Goal: Information Seeking & Learning: Learn about a topic

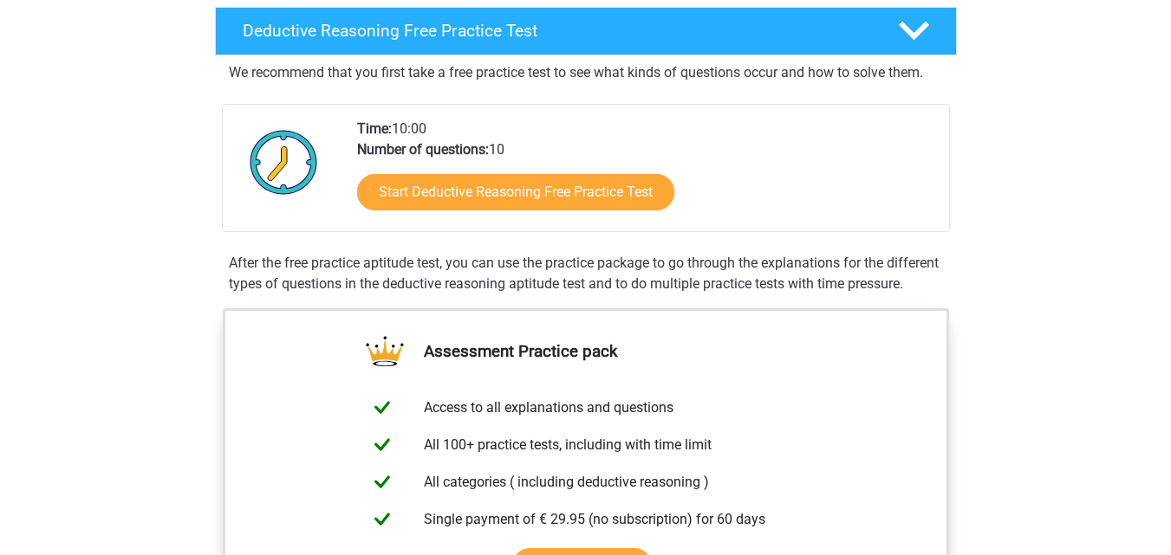
scroll to position [433, 0]
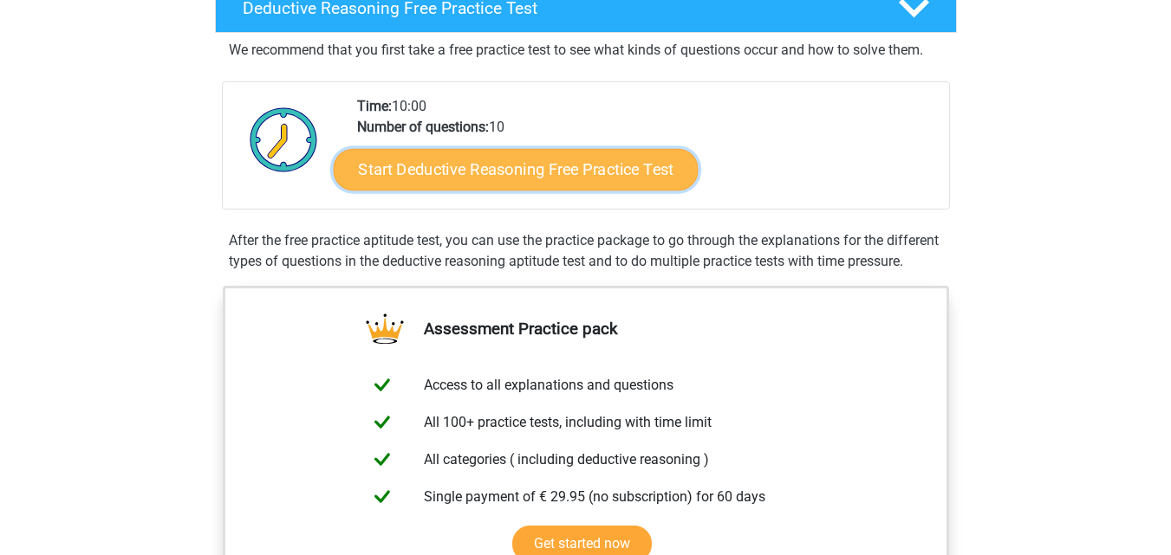
click at [623, 185] on link "Start Deductive Reasoning Free Practice Test" at bounding box center [515, 169] width 365 height 42
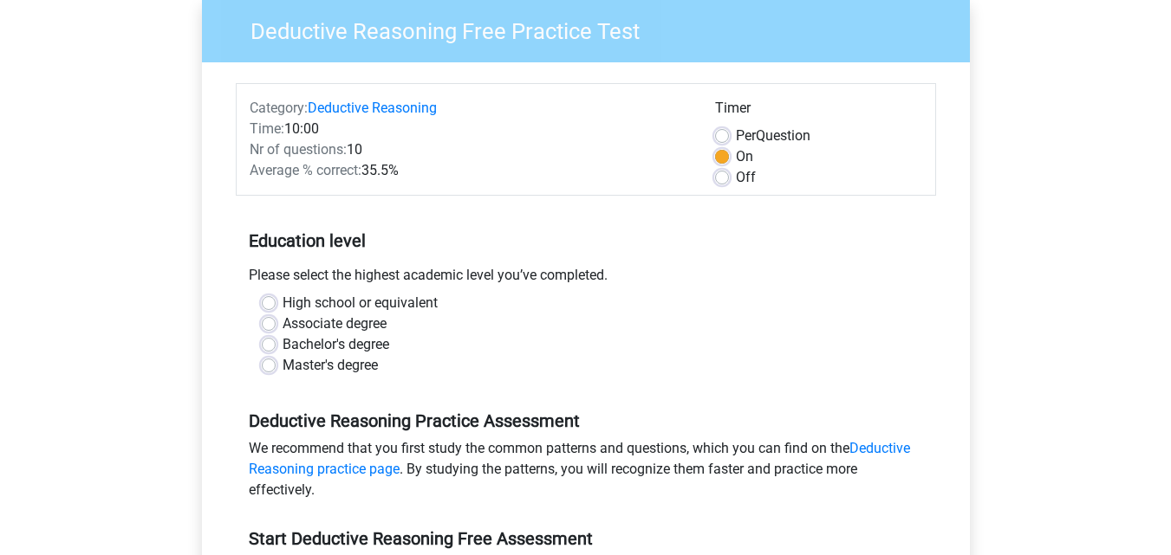
scroll to position [173, 0]
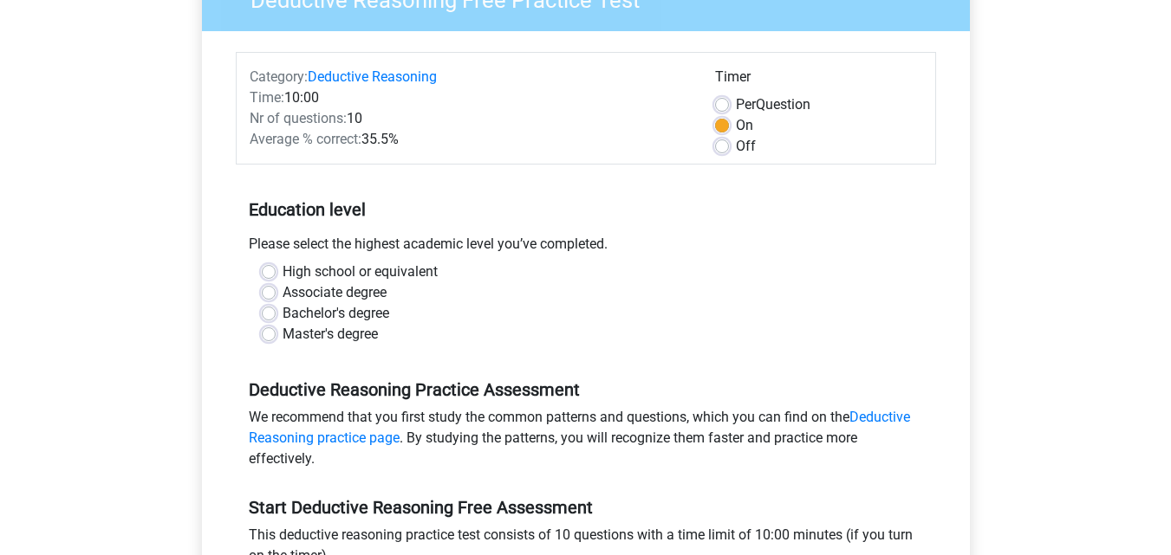
click at [736, 127] on label "On" at bounding box center [744, 125] width 17 height 21
click at [720, 127] on input "On" at bounding box center [722, 123] width 14 height 17
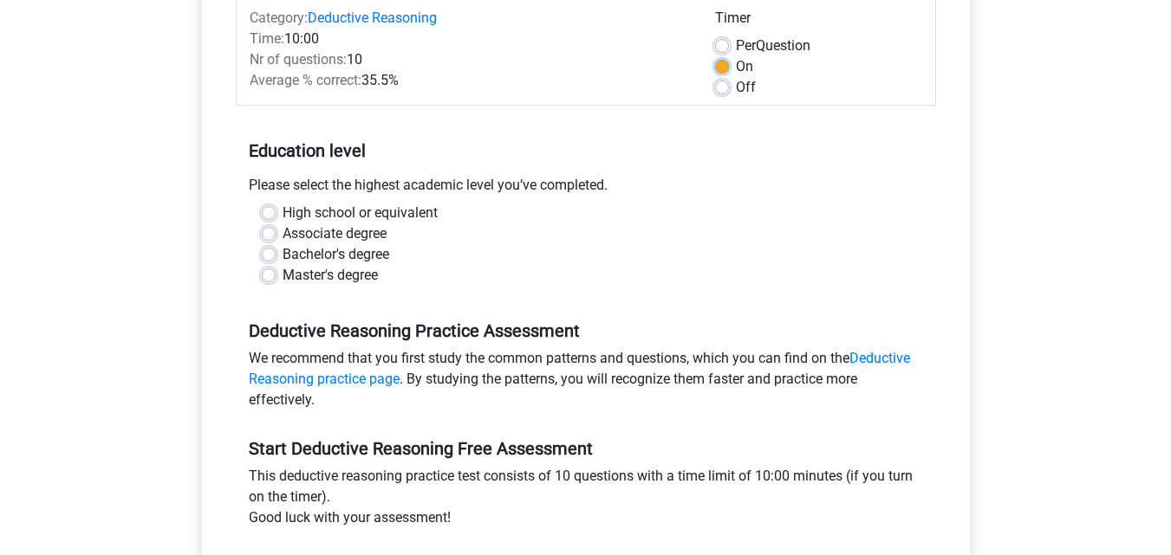
scroll to position [260, 0]
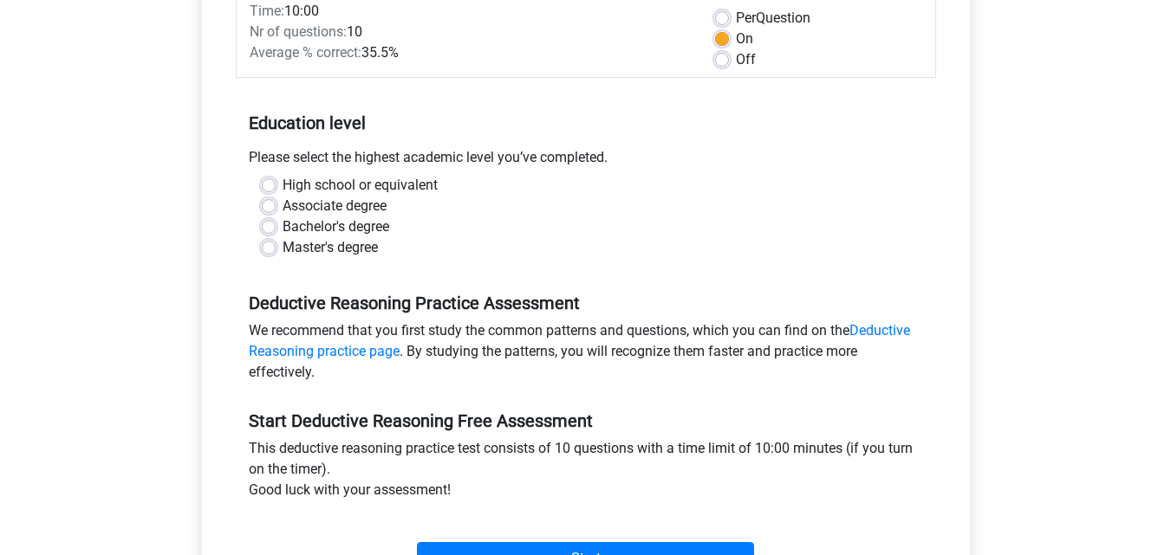
click at [282, 187] on label "High school or equivalent" at bounding box center [359, 185] width 155 height 21
click at [269, 187] on input "High school or equivalent" at bounding box center [269, 183] width 14 height 17
radio input "true"
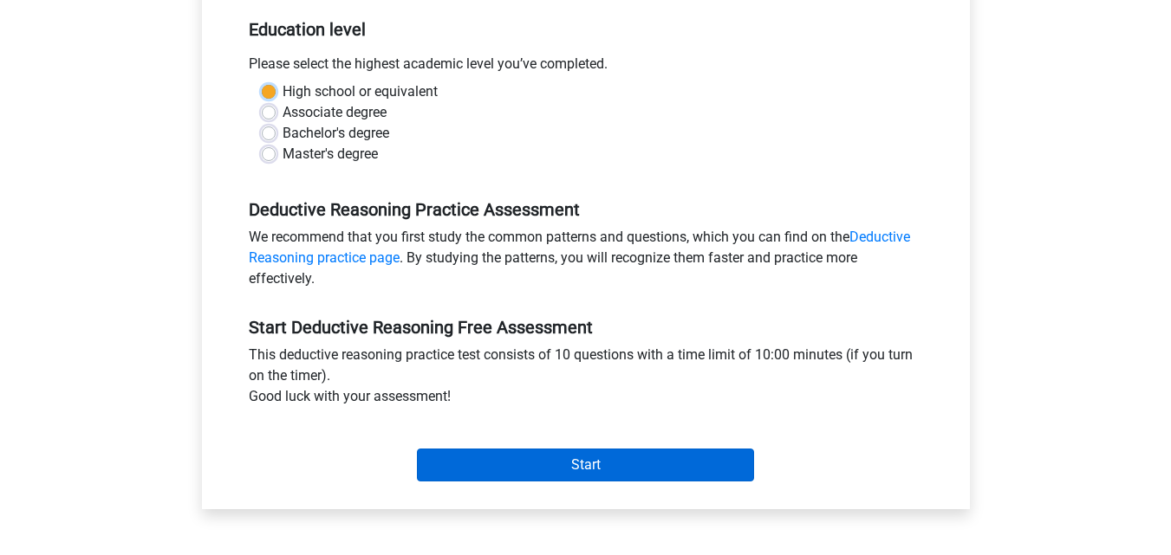
scroll to position [347, 0]
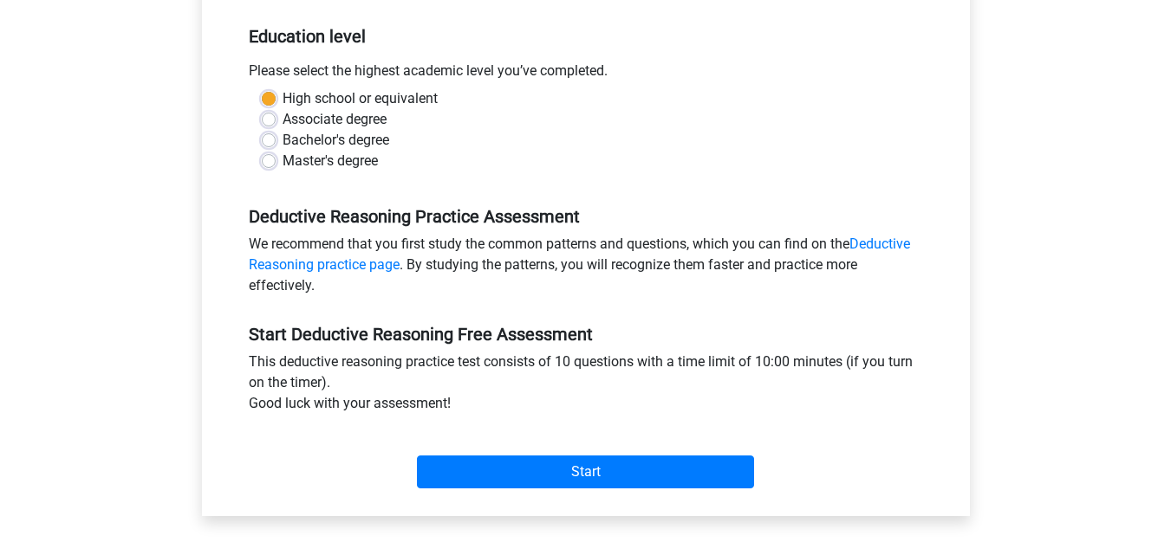
click at [282, 166] on label "Master's degree" at bounding box center [329, 161] width 95 height 21
click at [268, 166] on input "Master's degree" at bounding box center [269, 159] width 14 height 17
radio input "true"
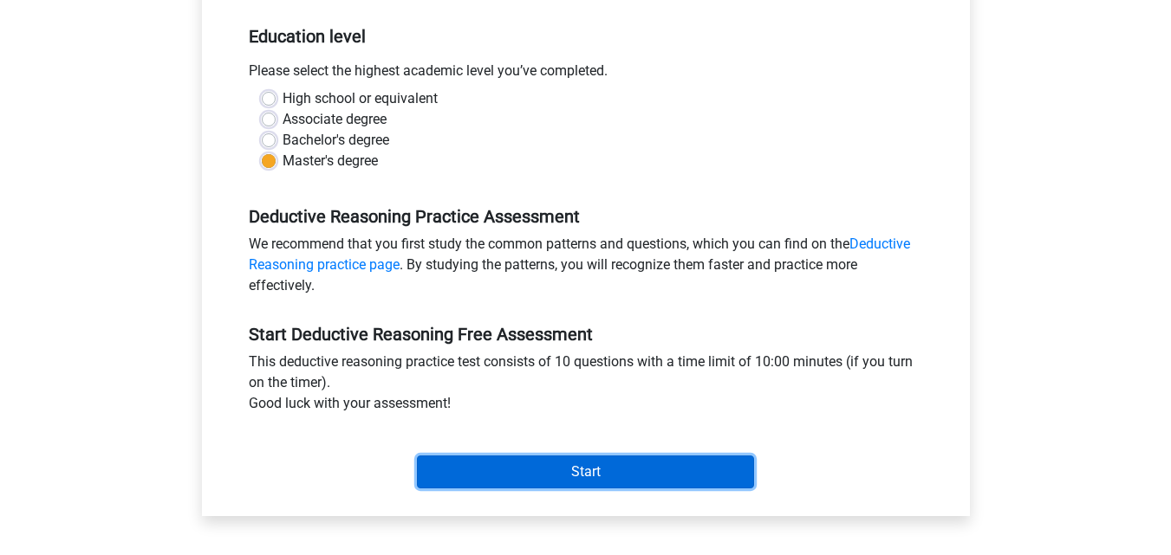
click at [582, 465] on input "Start" at bounding box center [585, 472] width 337 height 33
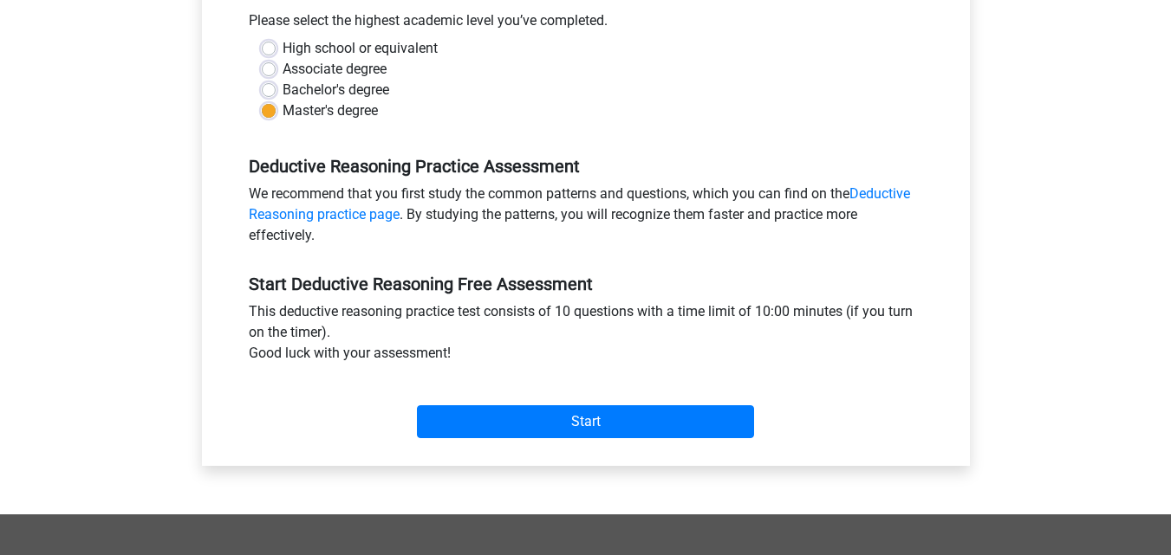
scroll to position [433, 0]
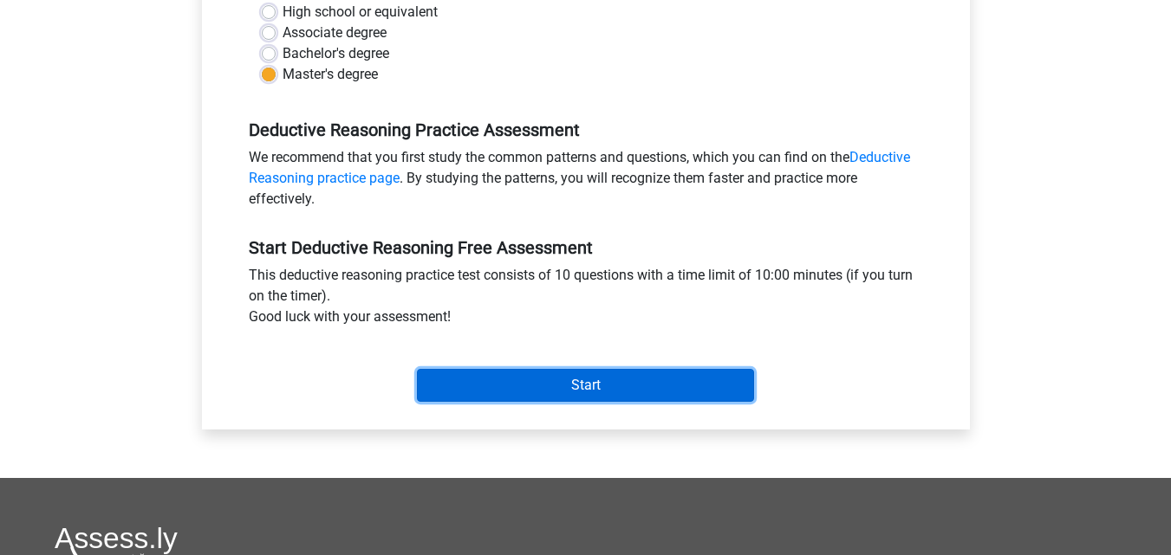
click at [487, 380] on input "Start" at bounding box center [585, 385] width 337 height 33
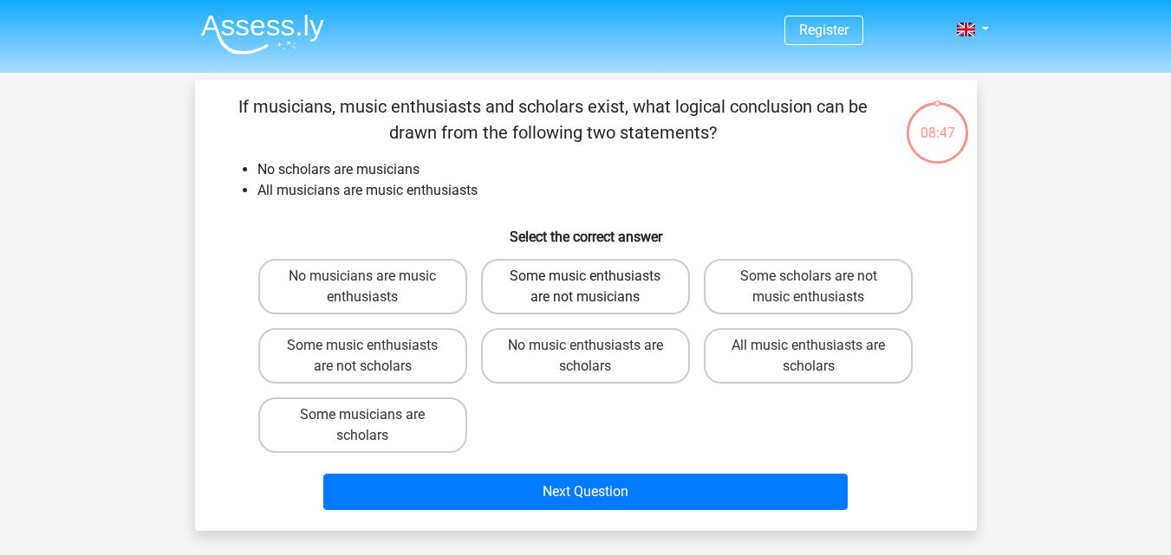
click at [576, 296] on label "Some music enthusiasts are not musicians" at bounding box center [585, 286] width 209 height 55
click at [585, 288] on input "Some music enthusiasts are not musicians" at bounding box center [590, 281] width 11 height 11
radio input "true"
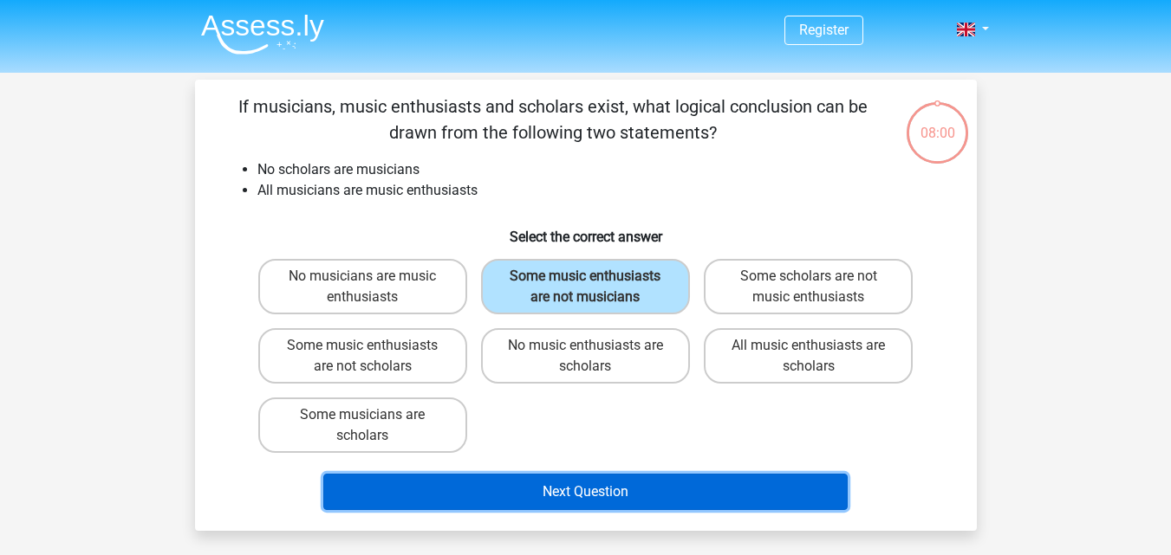
click at [536, 494] on button "Next Question" at bounding box center [585, 492] width 524 height 36
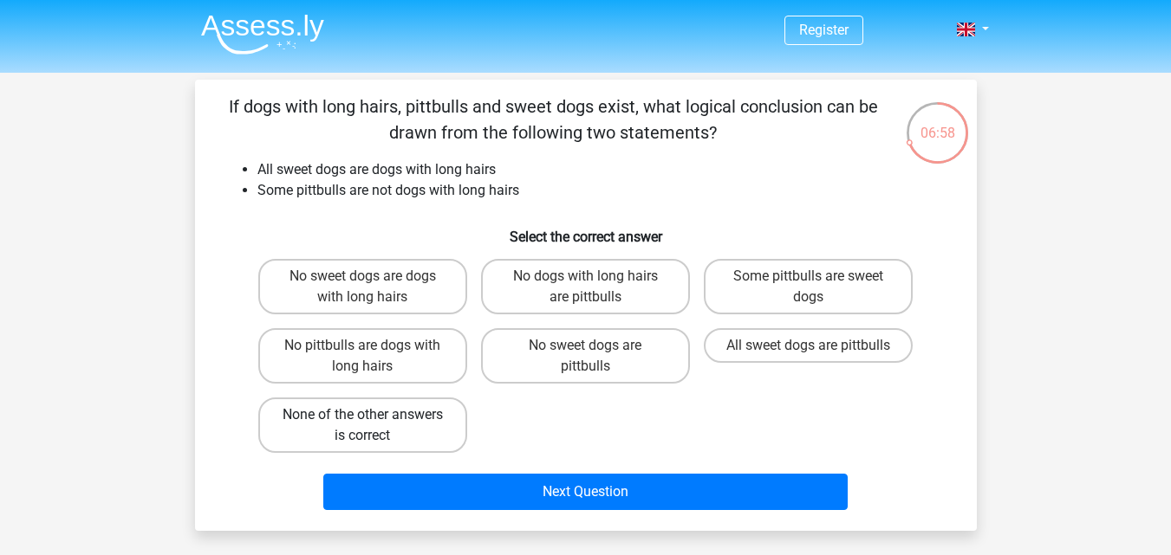
click at [419, 434] on label "None of the other answers is correct" at bounding box center [362, 425] width 209 height 55
click at [373, 426] on input "None of the other answers is correct" at bounding box center [367, 420] width 11 height 11
radio input "true"
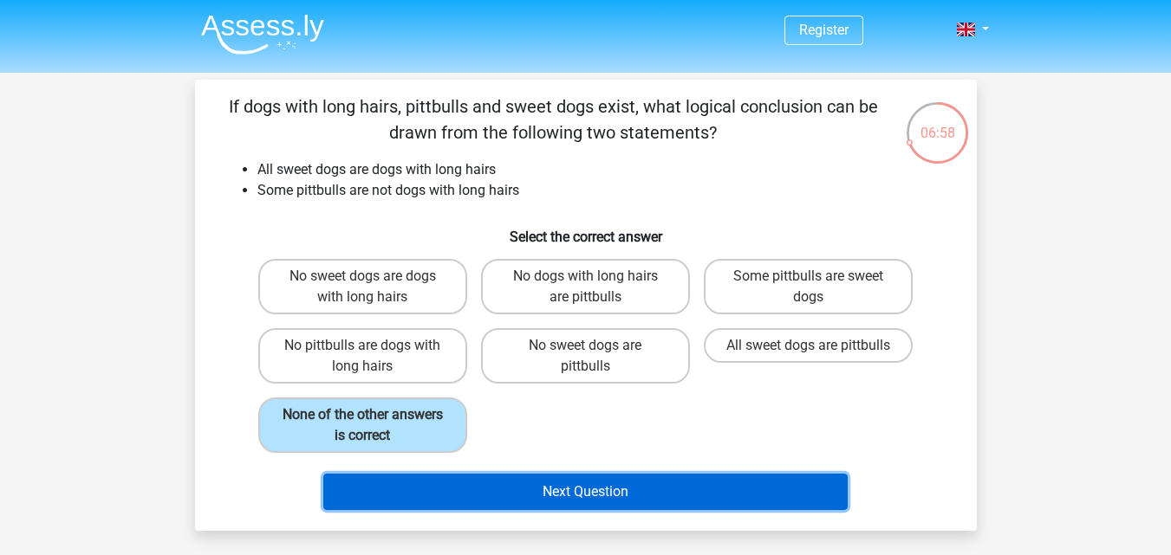
click at [458, 486] on button "Next Question" at bounding box center [585, 492] width 524 height 36
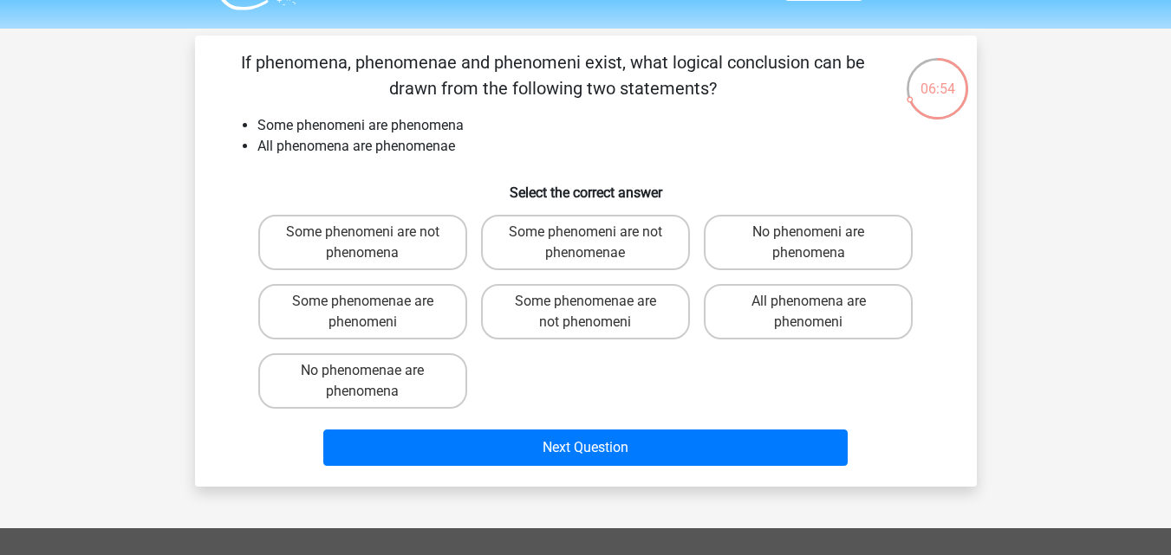
scroll to position [42, 0]
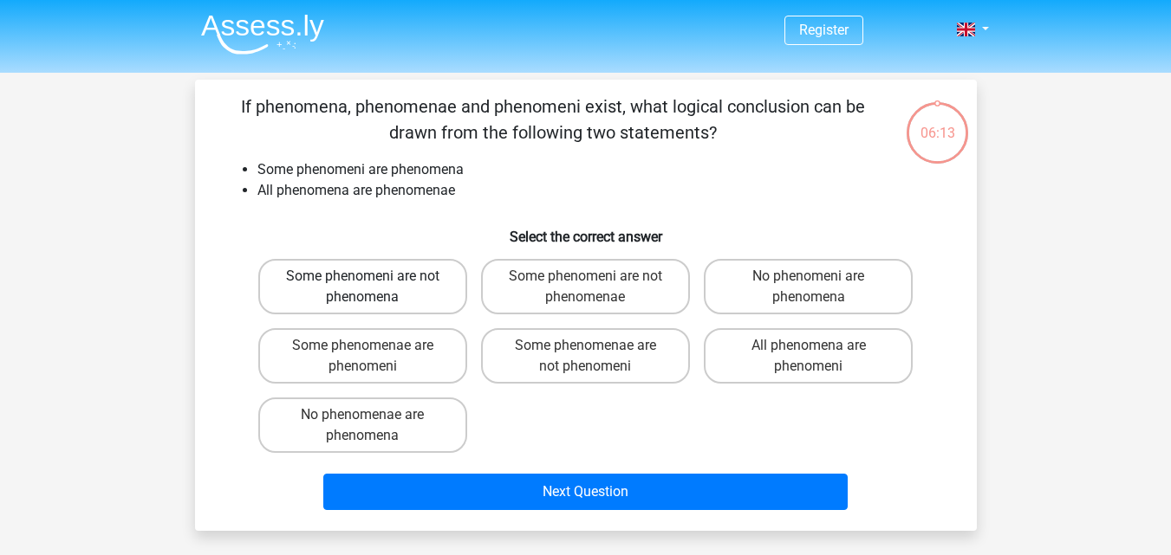
click at [415, 292] on label "Some phenomeni are not phenomena" at bounding box center [362, 286] width 209 height 55
click at [373, 288] on input "Some phenomeni are not phenomena" at bounding box center [367, 281] width 11 height 11
radio input "true"
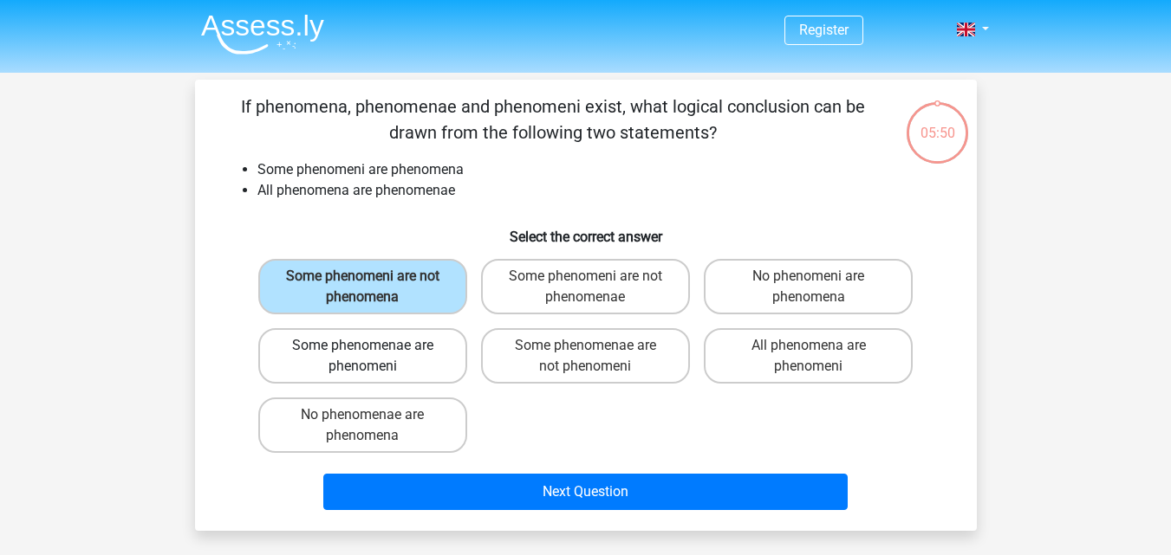
click at [441, 353] on label "Some phenomenae are phenomeni" at bounding box center [362, 355] width 209 height 55
click at [373, 353] on input "Some phenomenae are phenomeni" at bounding box center [367, 351] width 11 height 11
radio input "true"
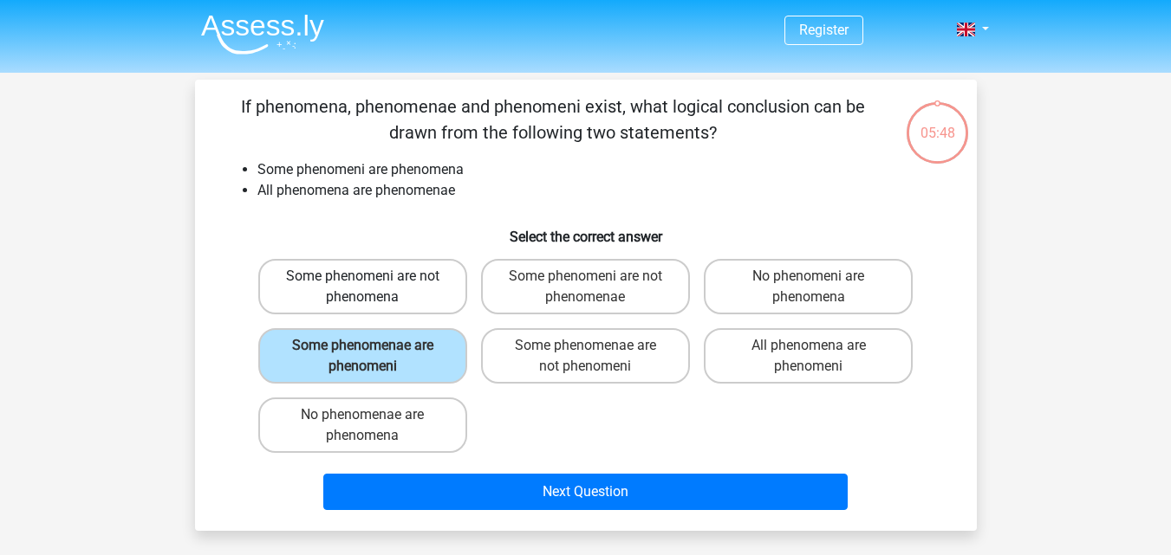
click at [453, 283] on label "Some phenomeni are not phenomena" at bounding box center [362, 286] width 209 height 55
click at [373, 283] on input "Some phenomeni are not phenomena" at bounding box center [367, 281] width 11 height 11
radio input "true"
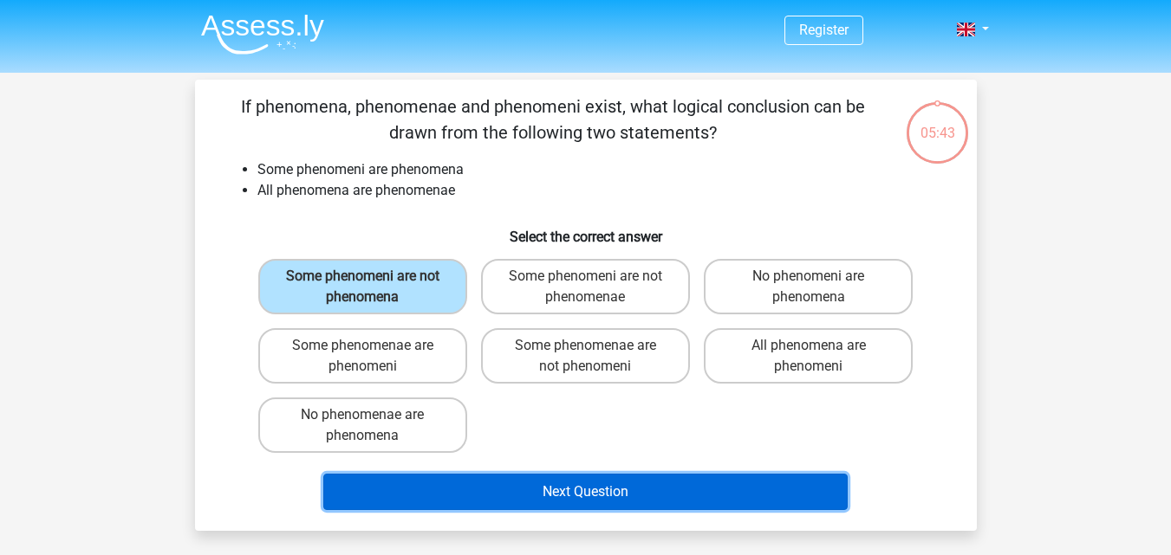
click at [617, 493] on button "Next Question" at bounding box center [585, 492] width 524 height 36
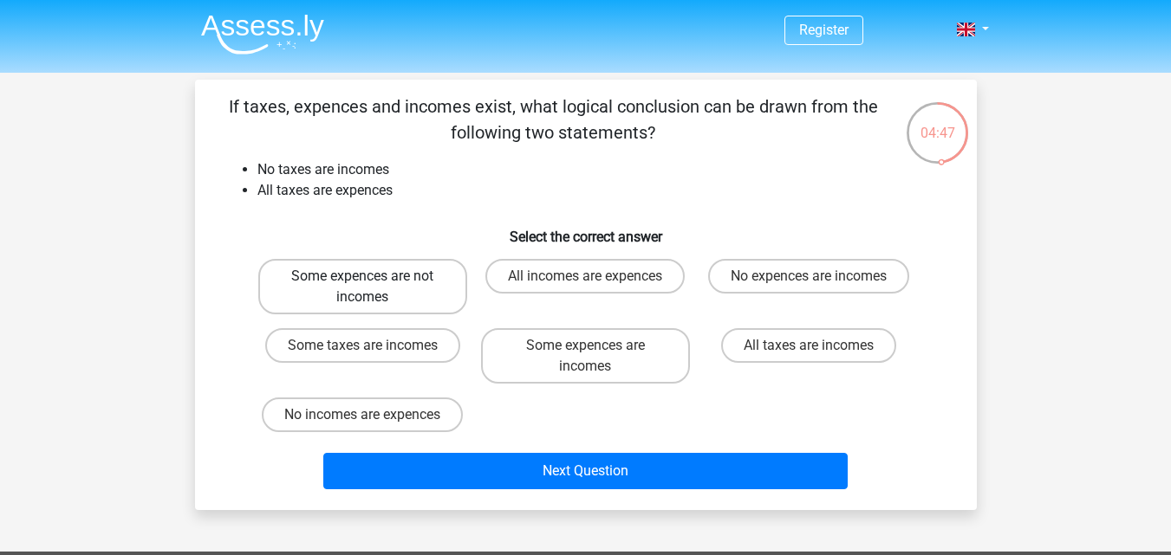
click at [429, 286] on label "Some expences are not incomes" at bounding box center [362, 286] width 209 height 55
click at [373, 286] on input "Some expences are not incomes" at bounding box center [367, 281] width 11 height 11
radio input "true"
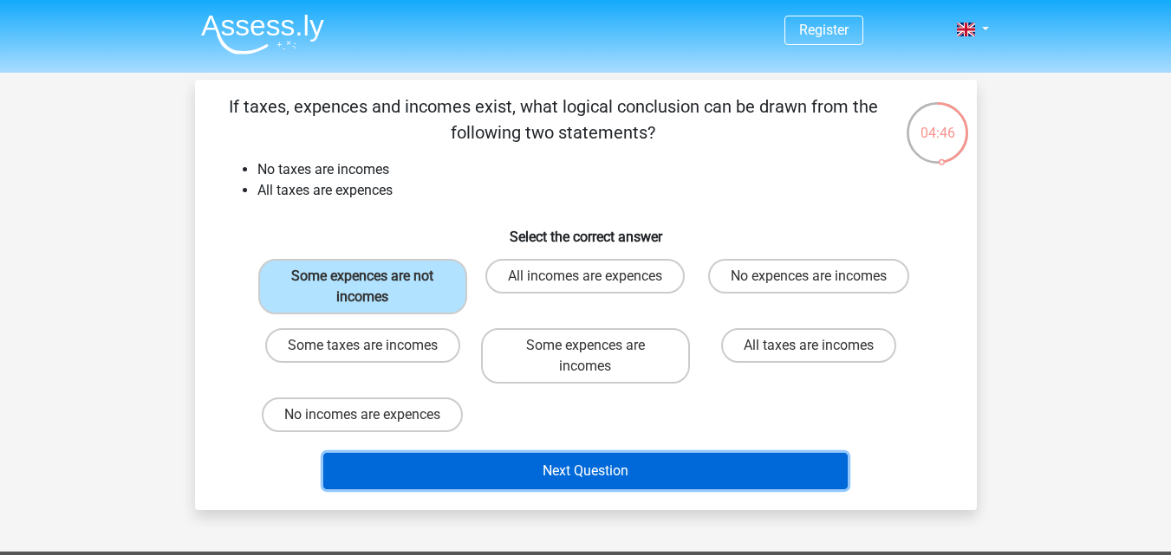
click at [505, 468] on button "Next Question" at bounding box center [585, 471] width 524 height 36
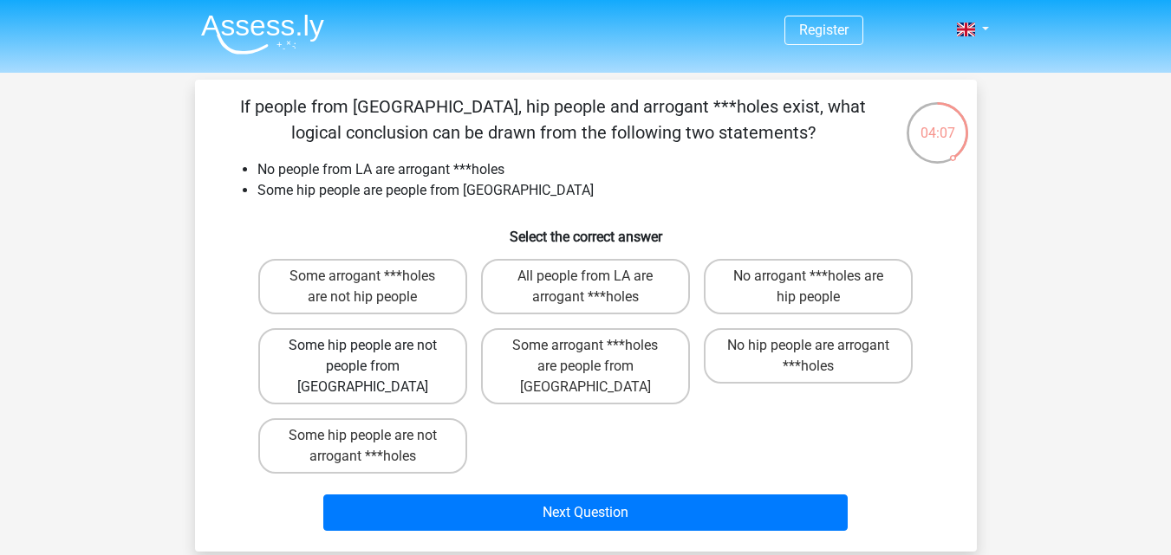
click at [416, 369] on label "Some hip people are not people from LA" at bounding box center [362, 366] width 209 height 76
click at [373, 357] on input "Some hip people are not people from LA" at bounding box center [367, 351] width 11 height 11
radio input "true"
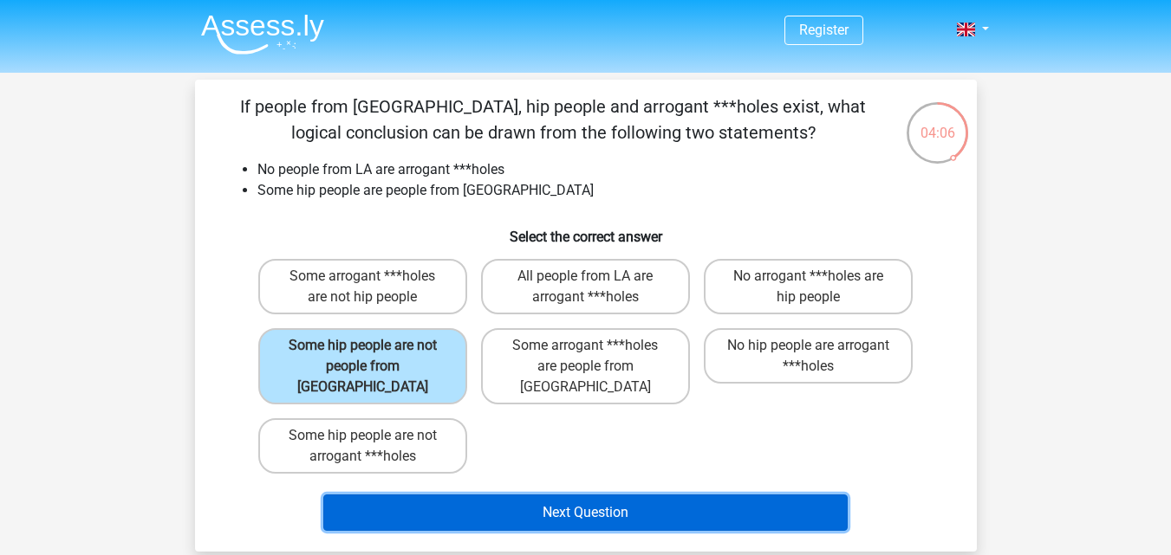
click at [454, 495] on button "Next Question" at bounding box center [585, 513] width 524 height 36
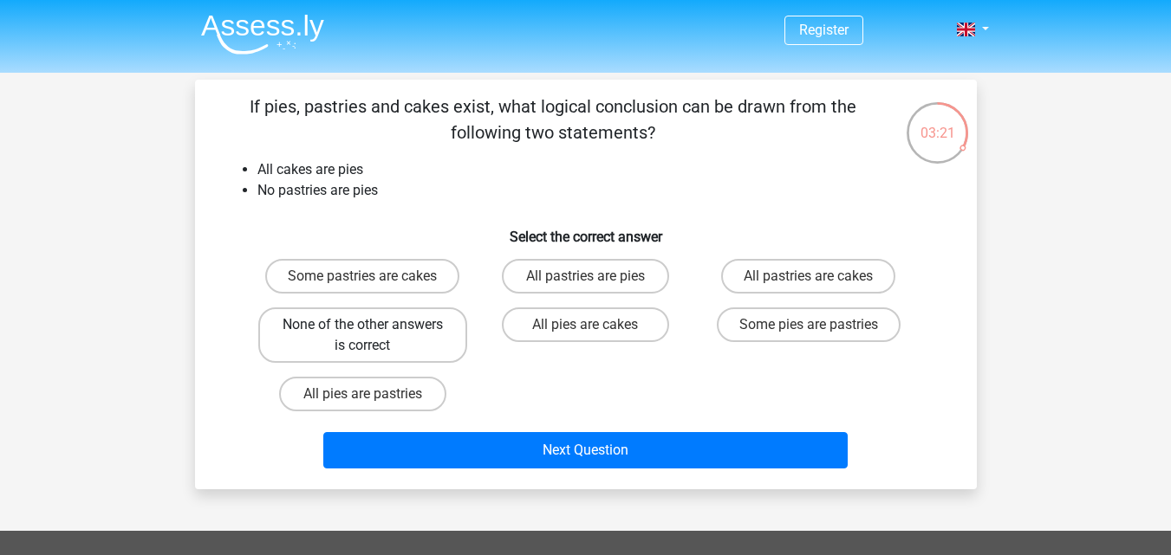
click at [425, 330] on label "None of the other answers is correct" at bounding box center [362, 335] width 209 height 55
click at [373, 330] on input "None of the other answers is correct" at bounding box center [367, 330] width 11 height 11
radio input "true"
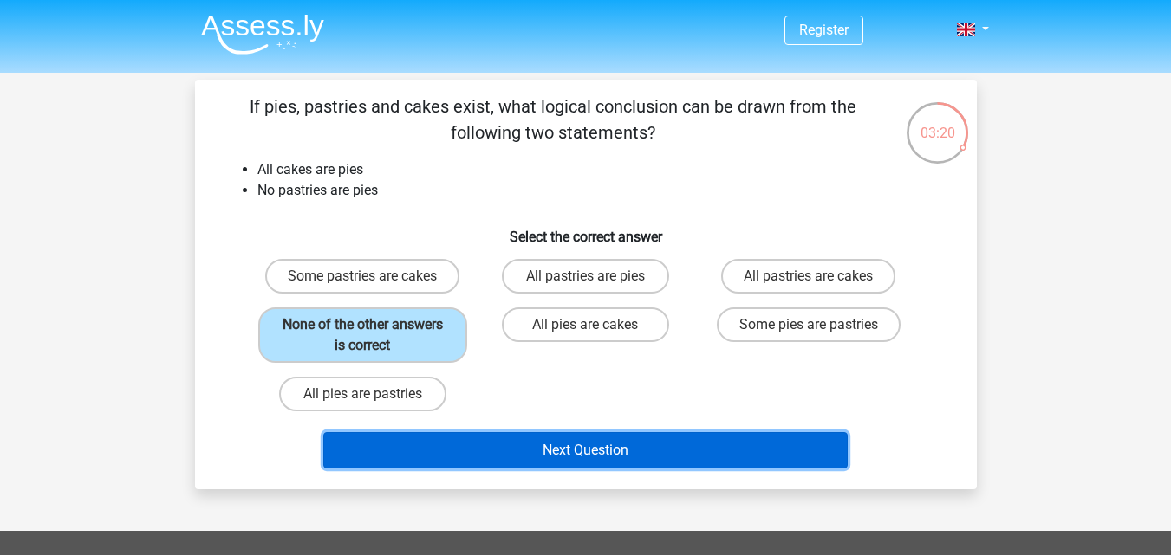
click at [496, 448] on button "Next Question" at bounding box center [585, 450] width 524 height 36
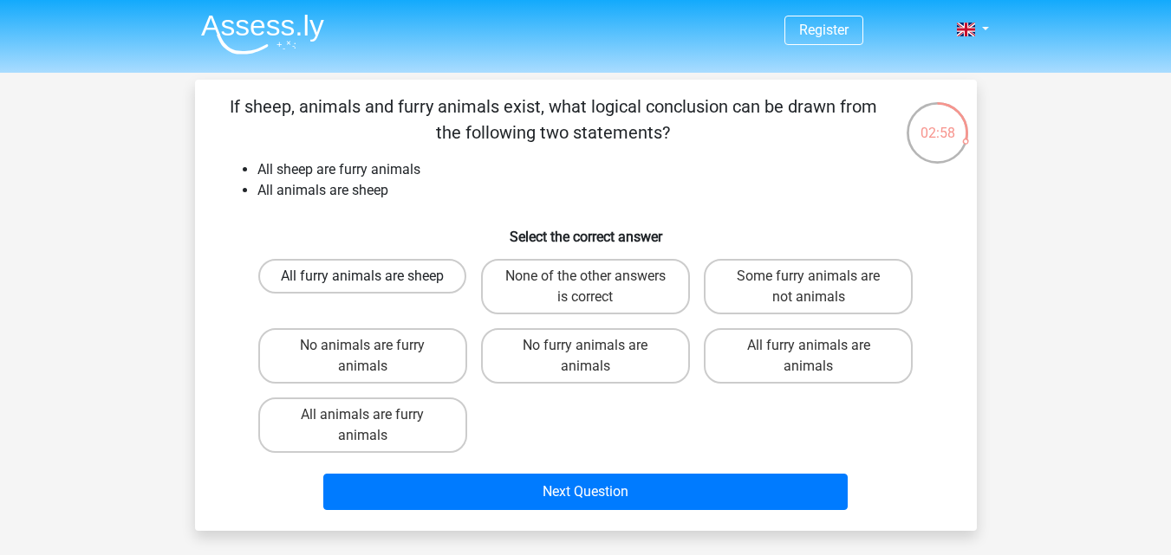
click at [436, 286] on label "All furry animals are sheep" at bounding box center [362, 276] width 208 height 35
click at [373, 286] on input "All furry animals are sheep" at bounding box center [367, 281] width 11 height 11
radio input "true"
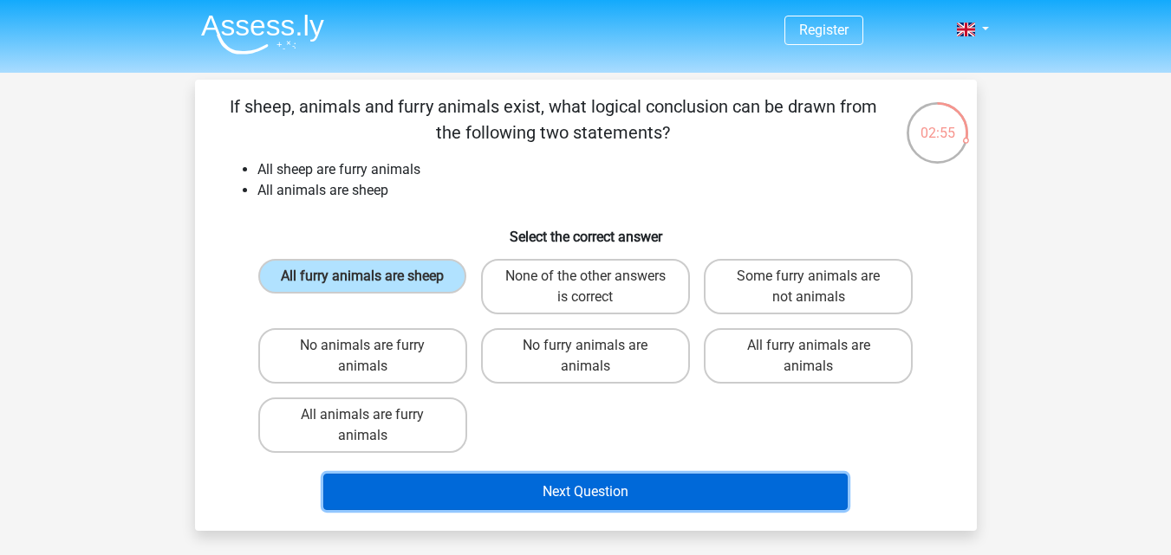
click at [485, 493] on button "Next Question" at bounding box center [585, 492] width 524 height 36
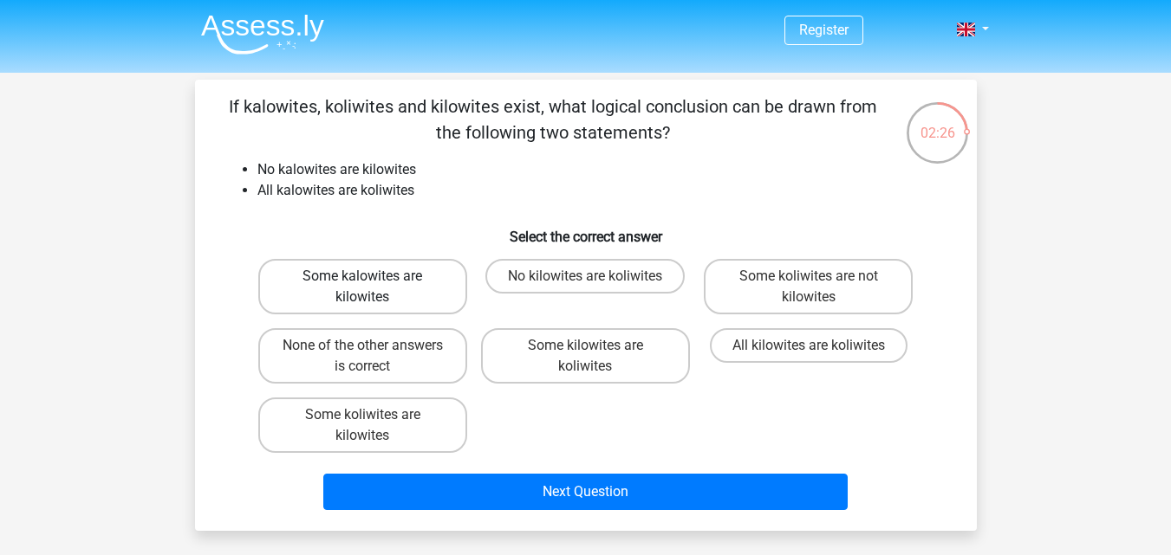
click at [418, 289] on label "Some kalowites are kilowites" at bounding box center [362, 286] width 209 height 55
click at [373, 288] on input "Some kalowites are kilowites" at bounding box center [367, 281] width 11 height 11
radio input "true"
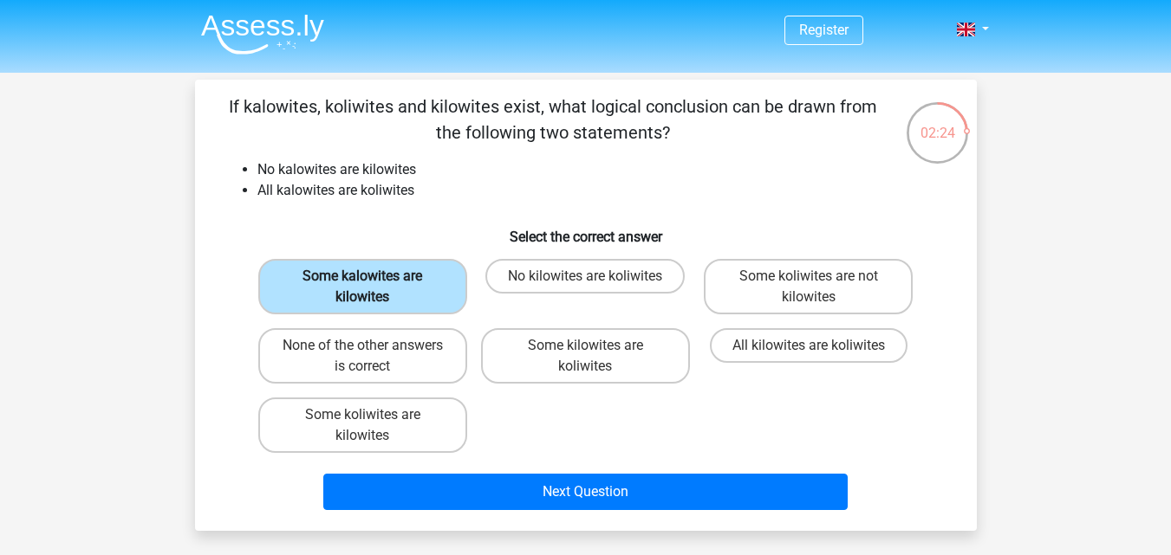
click at [436, 286] on label "Some kalowites are kilowites" at bounding box center [362, 286] width 209 height 55
click at [373, 286] on input "Some kalowites are kilowites" at bounding box center [367, 281] width 11 height 11
click at [777, 338] on label "All kilowites are koliwites" at bounding box center [809, 345] width 198 height 35
click at [808, 346] on input "All kilowites are koliwites" at bounding box center [813, 351] width 11 height 11
radio input "true"
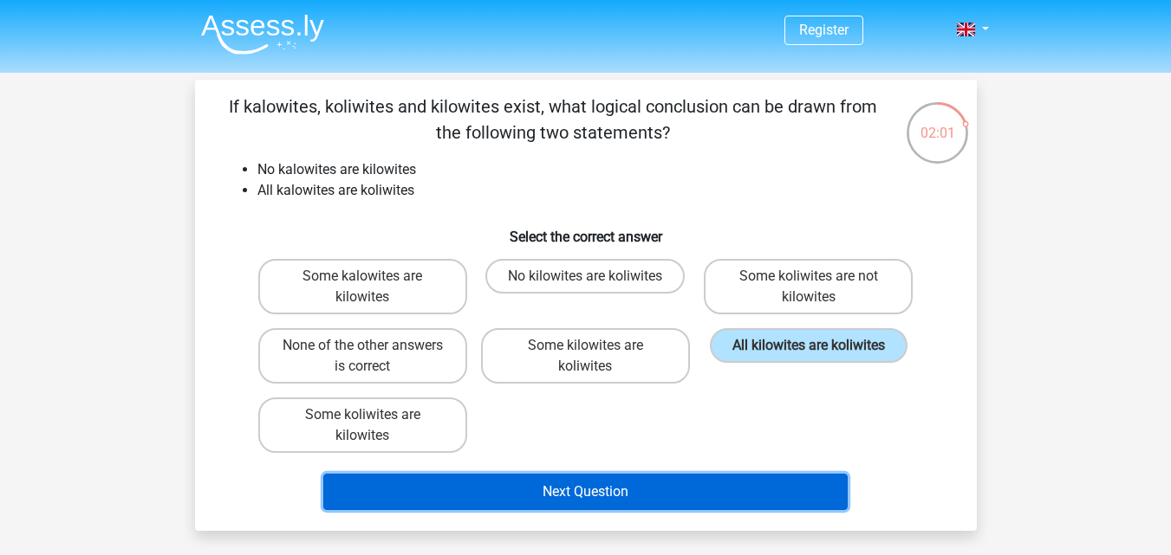
click at [678, 496] on button "Next Question" at bounding box center [585, 492] width 524 height 36
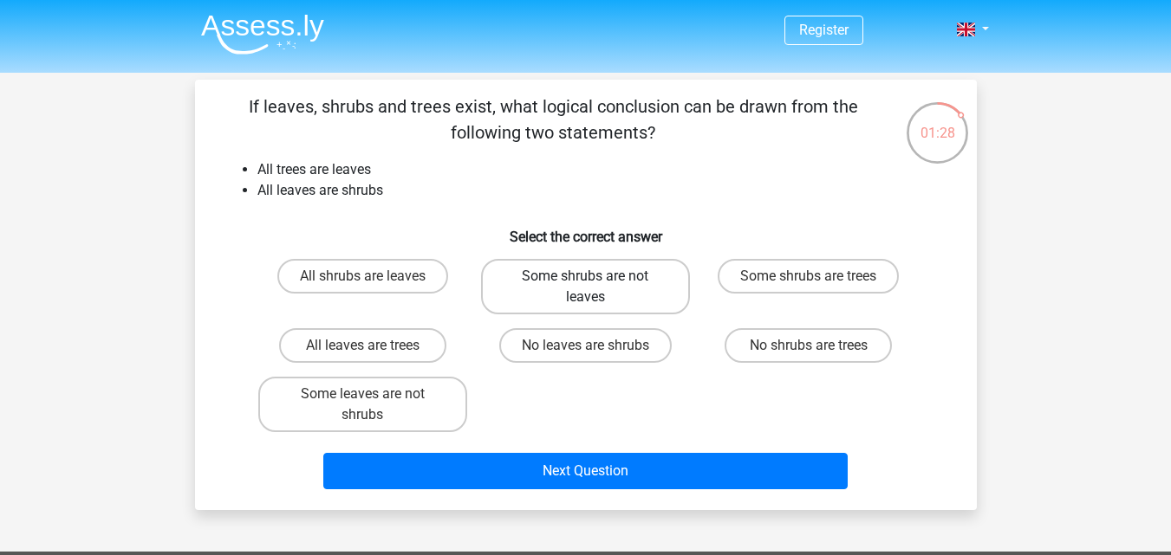
click at [535, 282] on label "Some shrubs are not leaves" at bounding box center [585, 286] width 209 height 55
click at [585, 282] on input "Some shrubs are not leaves" at bounding box center [590, 281] width 11 height 11
radio input "true"
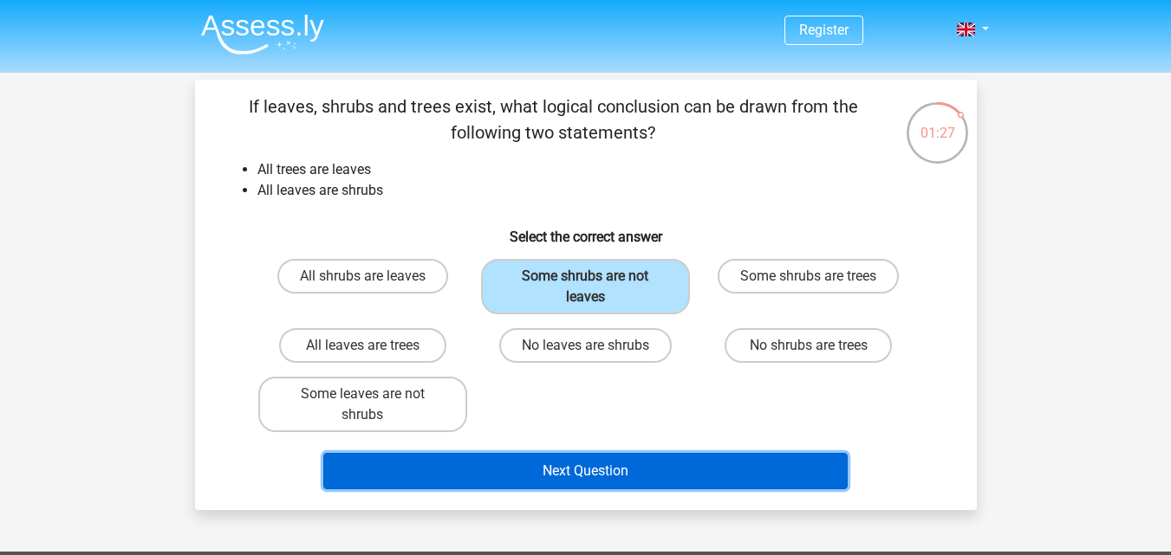
drag, startPoint x: 562, startPoint y: 461, endPoint x: 555, endPoint y: 455, distance: 9.2
click at [555, 455] on button "Next Question" at bounding box center [585, 471] width 524 height 36
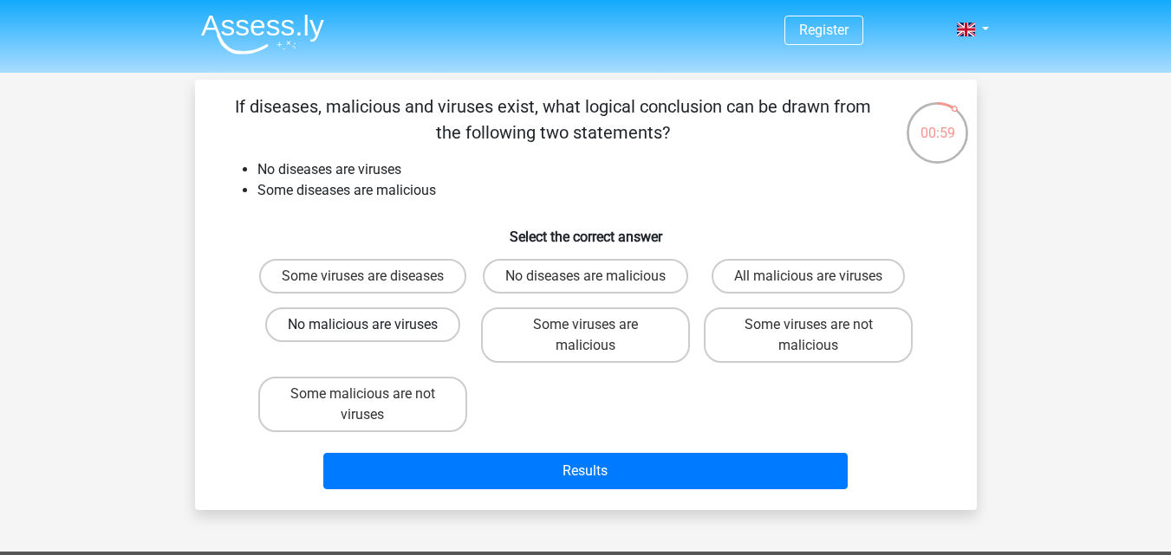
click at [441, 342] on label "No malicious are viruses" at bounding box center [362, 325] width 195 height 35
click at [373, 336] on input "No malicious are viruses" at bounding box center [367, 330] width 11 height 11
radio input "true"
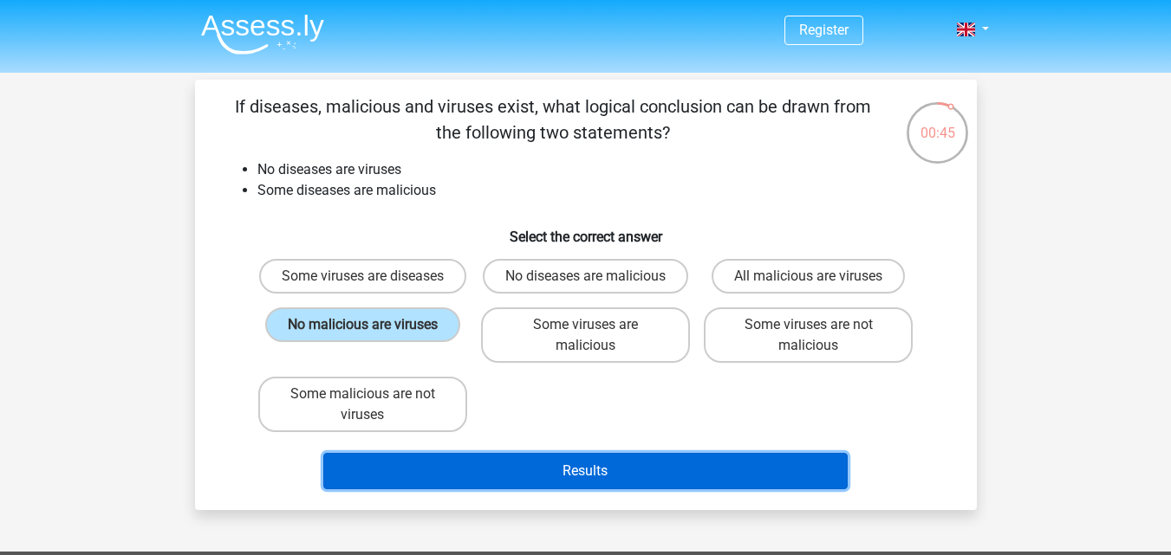
click at [396, 490] on button "Results" at bounding box center [585, 471] width 524 height 36
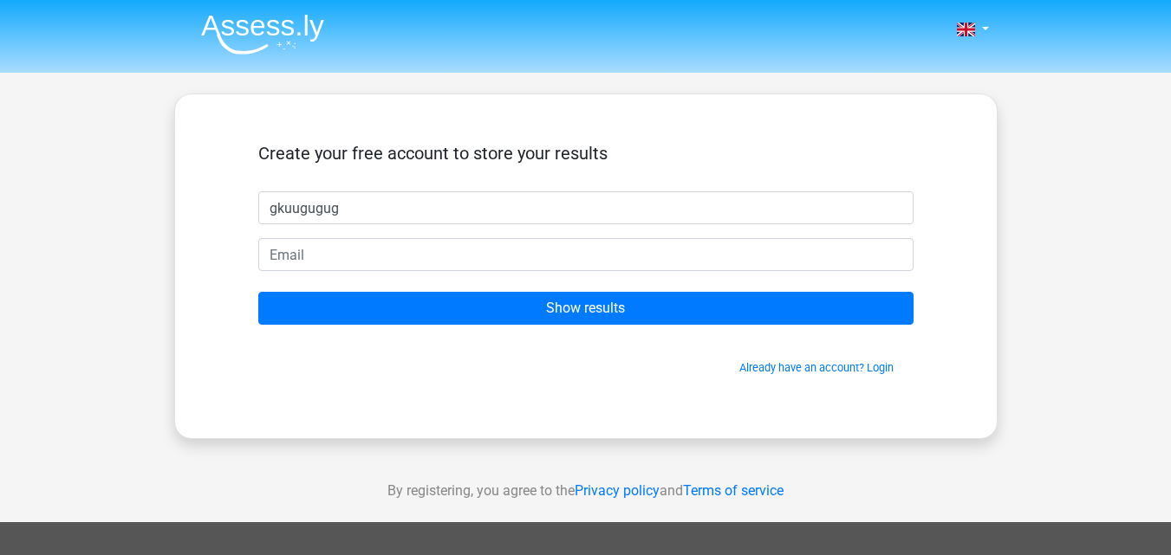
type input "gkuugugug"
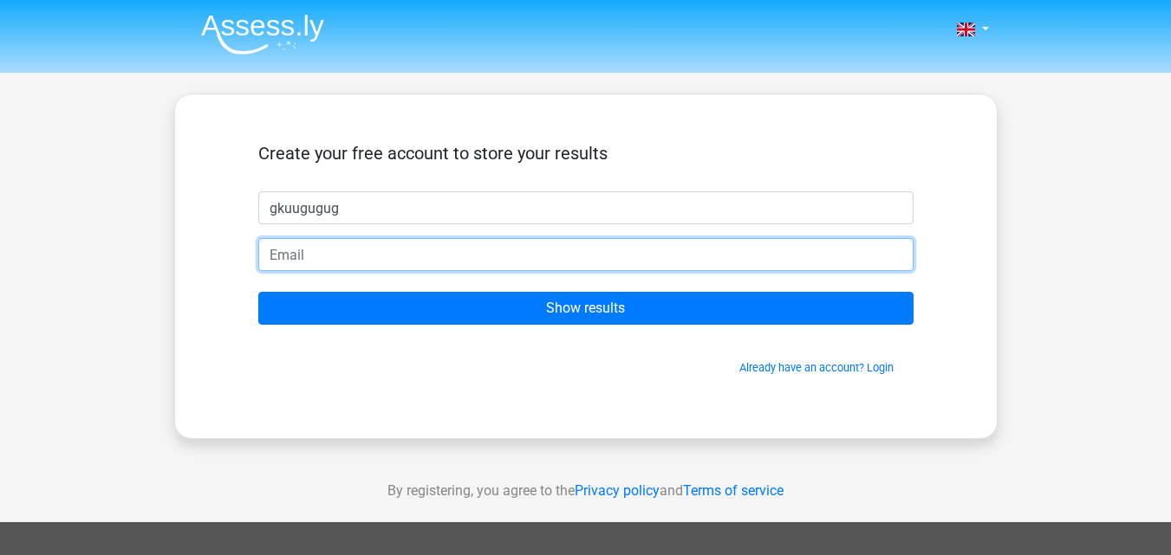
click at [445, 264] on input "email" at bounding box center [585, 254] width 655 height 33
type input "[EMAIL_ADDRESS][DOMAIN_NAME]"
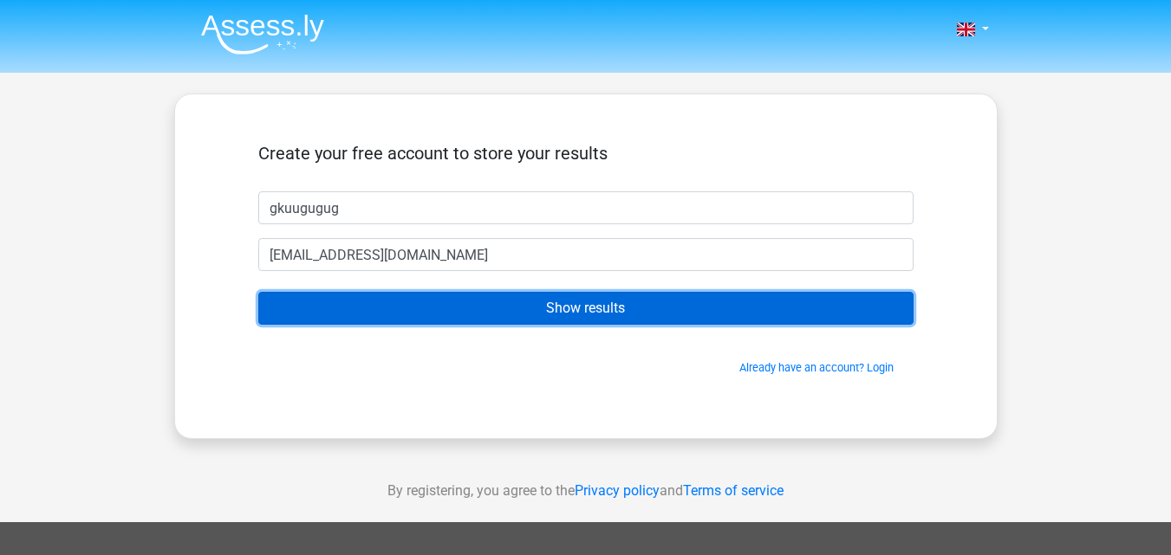
click at [444, 301] on input "Show results" at bounding box center [585, 308] width 655 height 33
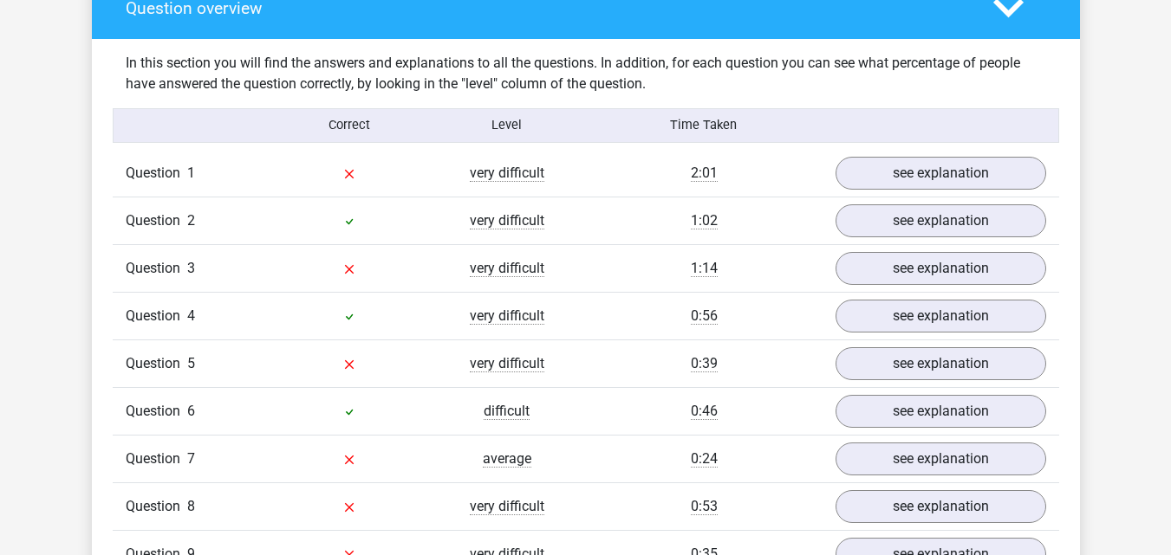
scroll to position [1300, 0]
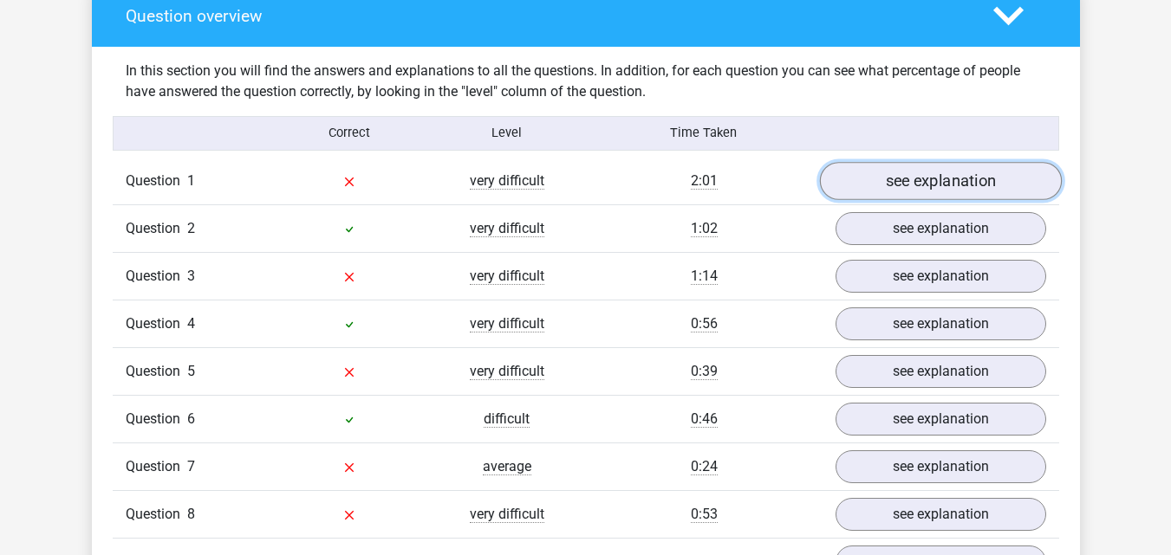
click at [875, 186] on link "see explanation" at bounding box center [940, 181] width 242 height 38
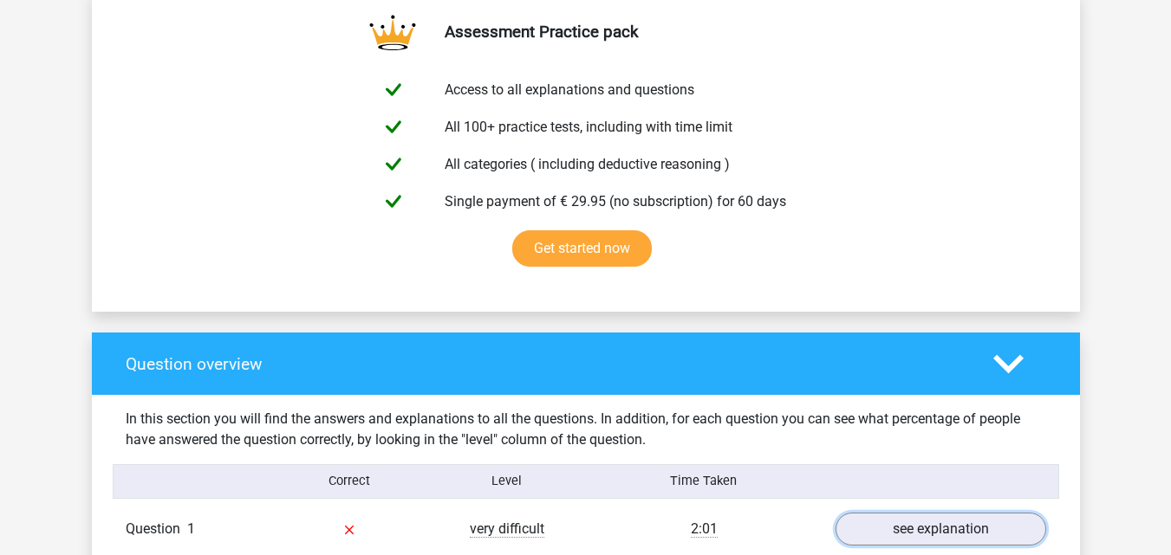
scroll to position [953, 0]
